Goal: Information Seeking & Learning: Learn about a topic

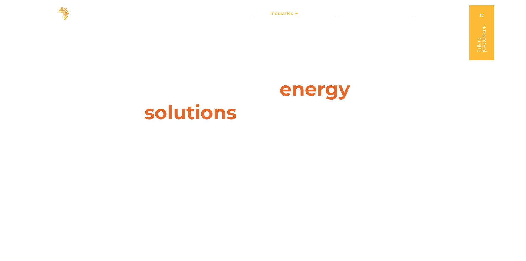
click at [294, 16] on div "Industries Close Industries Open Industries" at bounding box center [284, 13] width 37 height 11
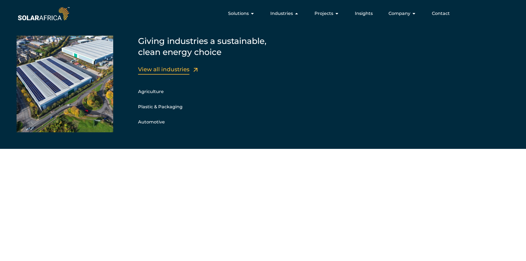
click at [154, 71] on link "View all industries" at bounding box center [163, 69] width 51 height 7
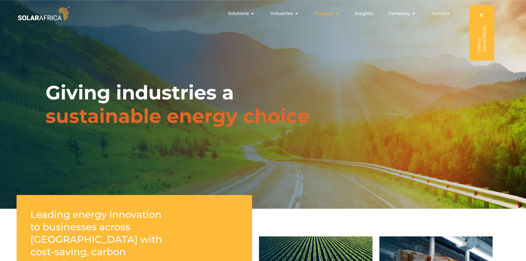
click at [334, 14] on div "Projects Close Projects Open Projects" at bounding box center [326, 13] width 33 height 11
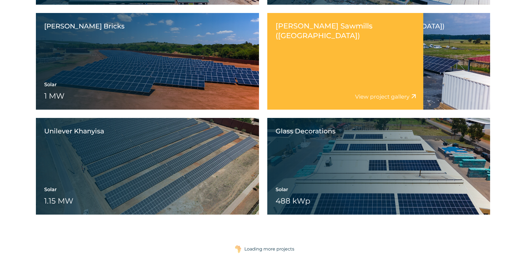
scroll to position [800, 0]
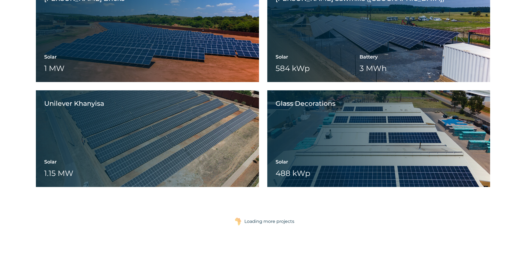
click at [276, 217] on div "Loading more projects" at bounding box center [269, 221] width 50 height 11
click at [275, 221] on div "Loading more projects" at bounding box center [269, 221] width 50 height 11
click at [275, 222] on div "Loading more projects" at bounding box center [269, 221] width 50 height 11
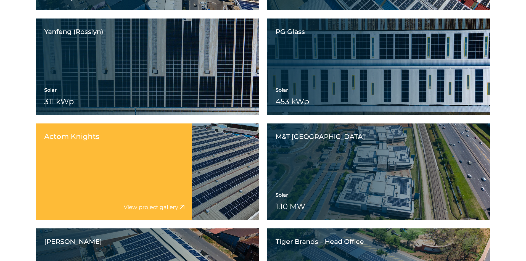
scroll to position [1739, 0]
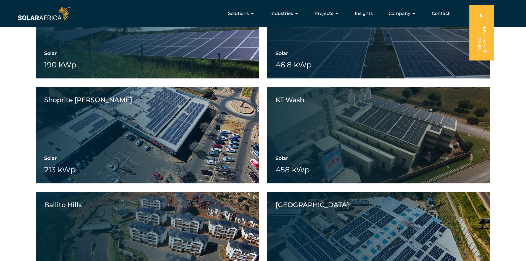
scroll to position [2677, 0]
